Goal: Information Seeking & Learning: Learn about a topic

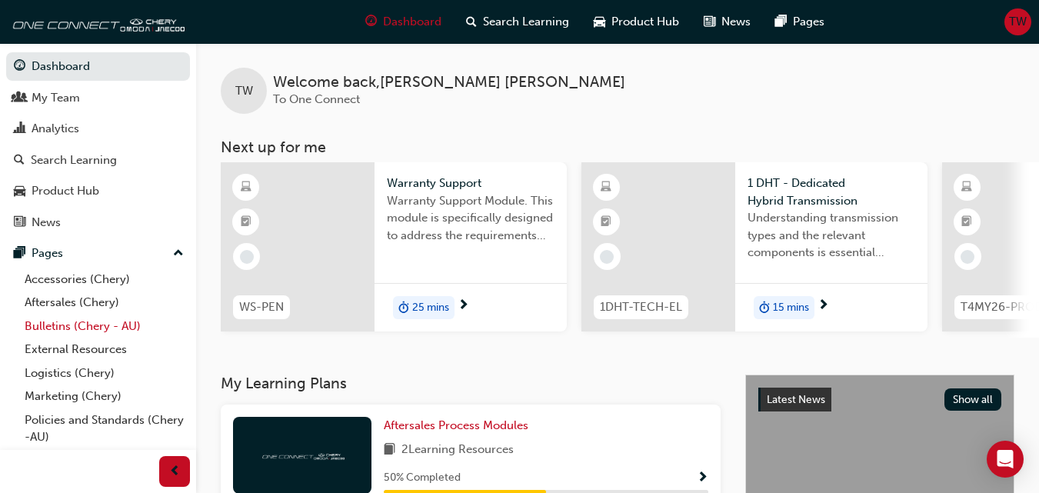
click at [104, 322] on link "Bulletins (Chery - AU)" at bounding box center [104, 327] width 172 height 24
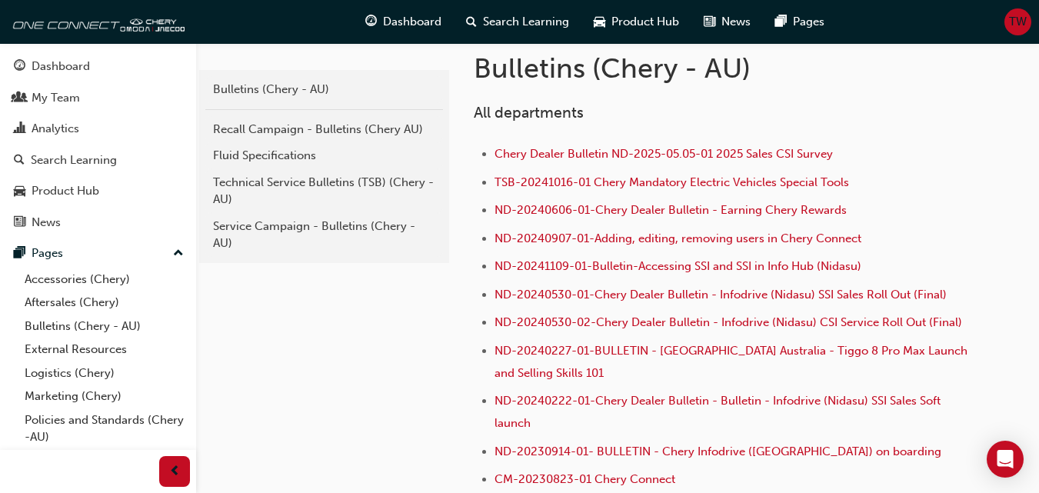
scroll to position [308, 0]
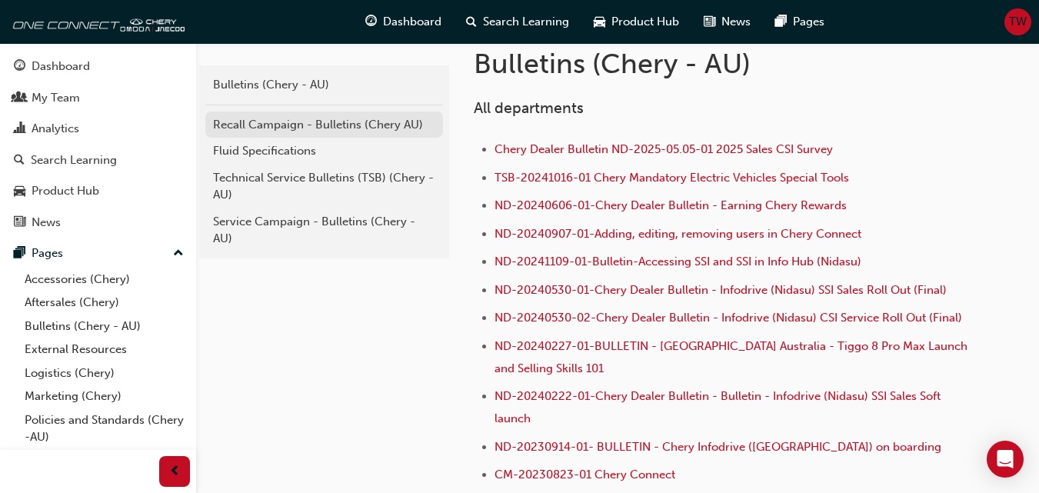
click at [306, 121] on div "Recall Campaign - Bulletins (Chery AU)" at bounding box center [324, 125] width 222 height 18
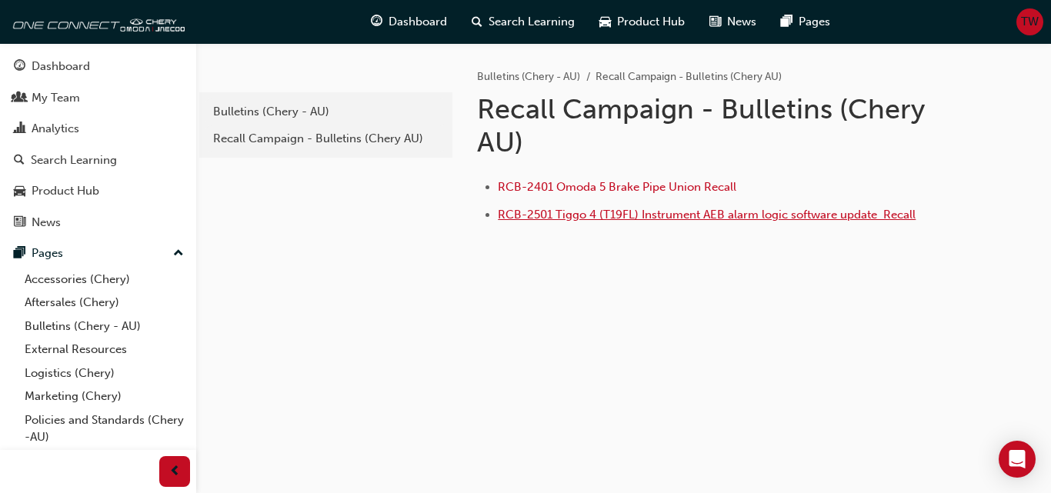
click at [612, 215] on span "RCB-2501 Tiggo 4 (T19FL) Instrument AEB alarm logic software update ﻿ Recall" at bounding box center [707, 215] width 418 height 14
